Goal: Find specific page/section: Find specific page/section

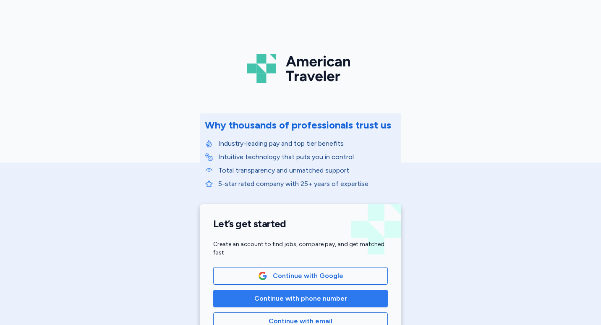
click at [291, 299] on span "Continue with phone number" at bounding box center [300, 298] width 93 height 10
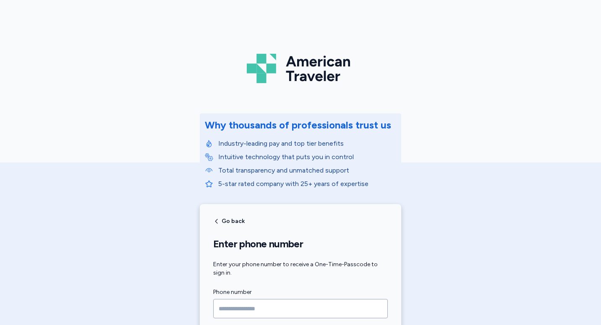
click at [246, 306] on input "Phone number" at bounding box center [300, 308] width 175 height 19
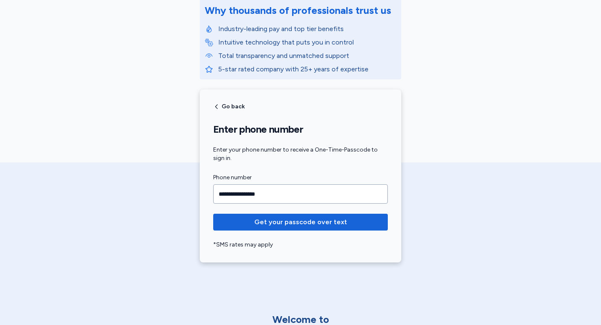
scroll to position [132, 0]
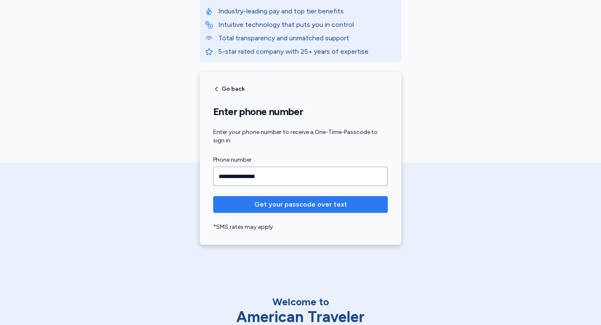
type input "**********"
click at [281, 204] on span "Get your passcode over text" at bounding box center [300, 204] width 93 height 10
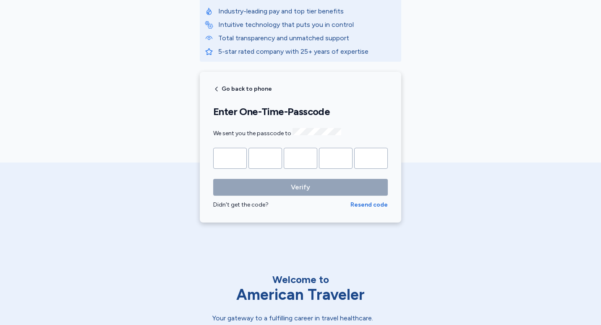
type input "*"
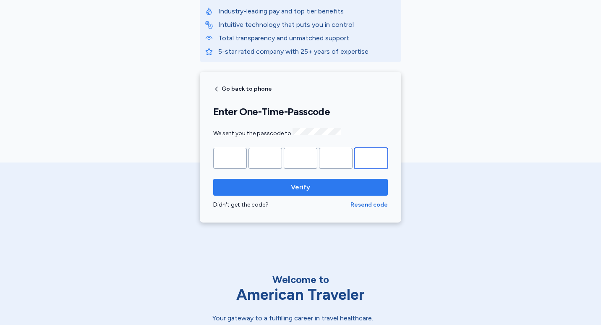
type input "*"
click at [296, 184] on span "Verify" at bounding box center [300, 187] width 19 height 10
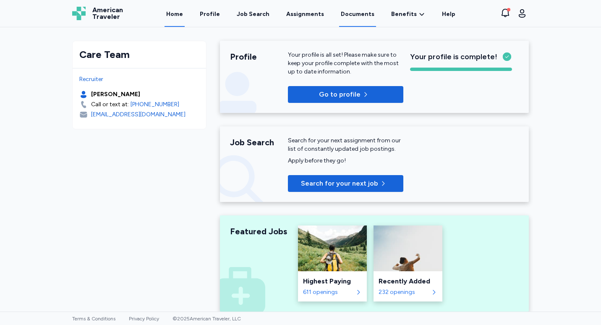
click at [356, 17] on link "Documents" at bounding box center [357, 14] width 37 height 26
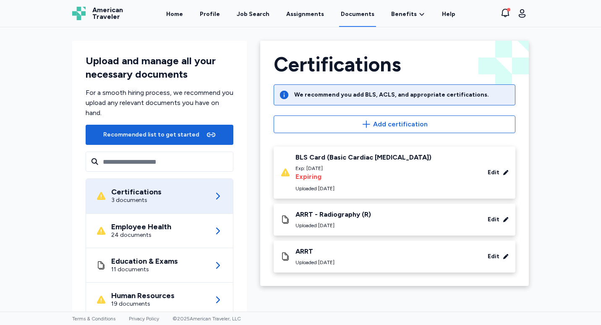
scroll to position [60, 0]
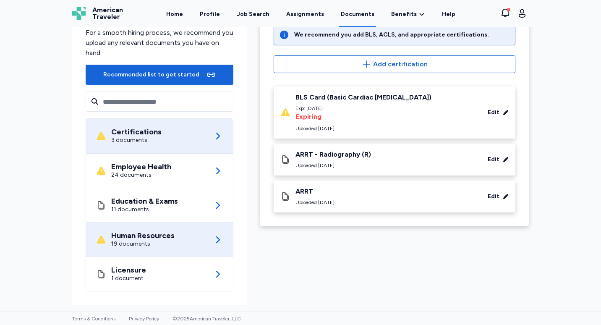
click at [196, 232] on div "Human Resources 19 documents" at bounding box center [159, 239] width 127 height 34
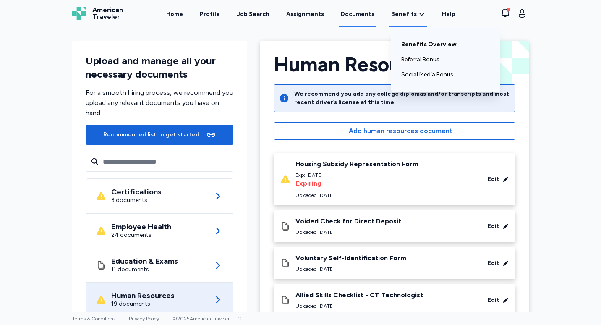
click at [408, 43] on link "Benefits Overview" at bounding box center [445, 44] width 89 height 15
